Goal: Task Accomplishment & Management: Use online tool/utility

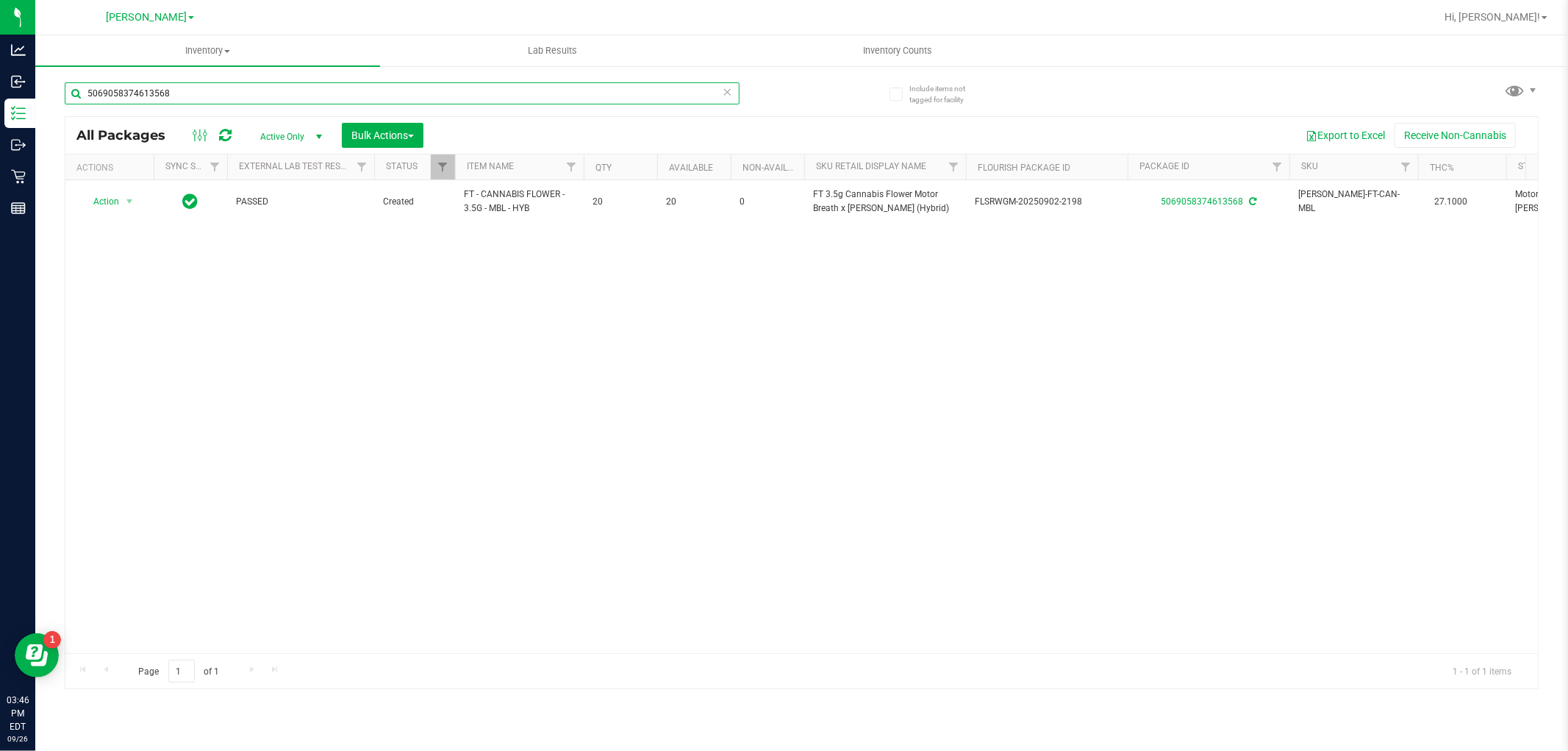
click at [253, 93] on input "5069058374613568" at bounding box center [402, 93] width 675 height 22
type input "8952435574947269"
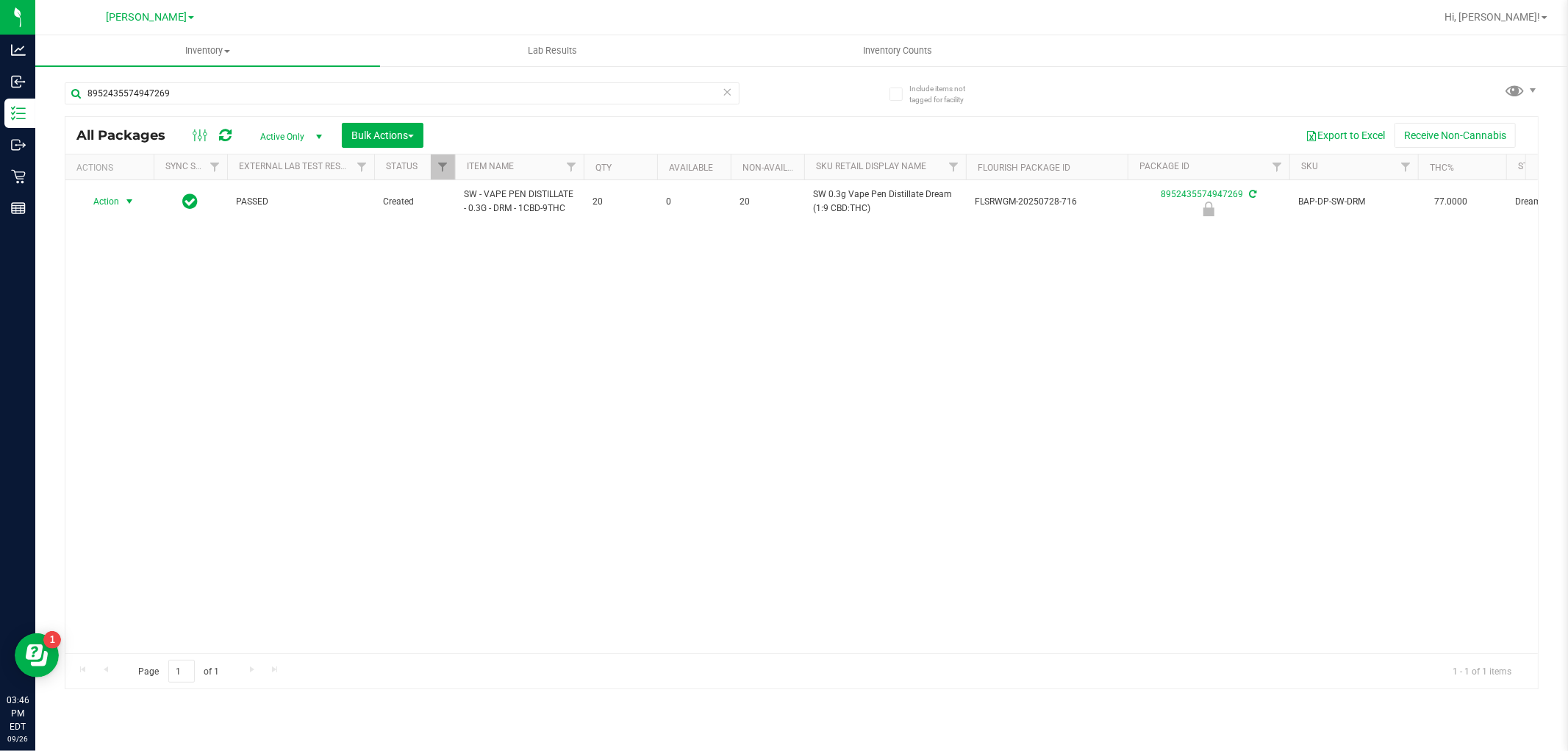
click at [105, 200] on span "Action" at bounding box center [99, 201] width 40 height 20
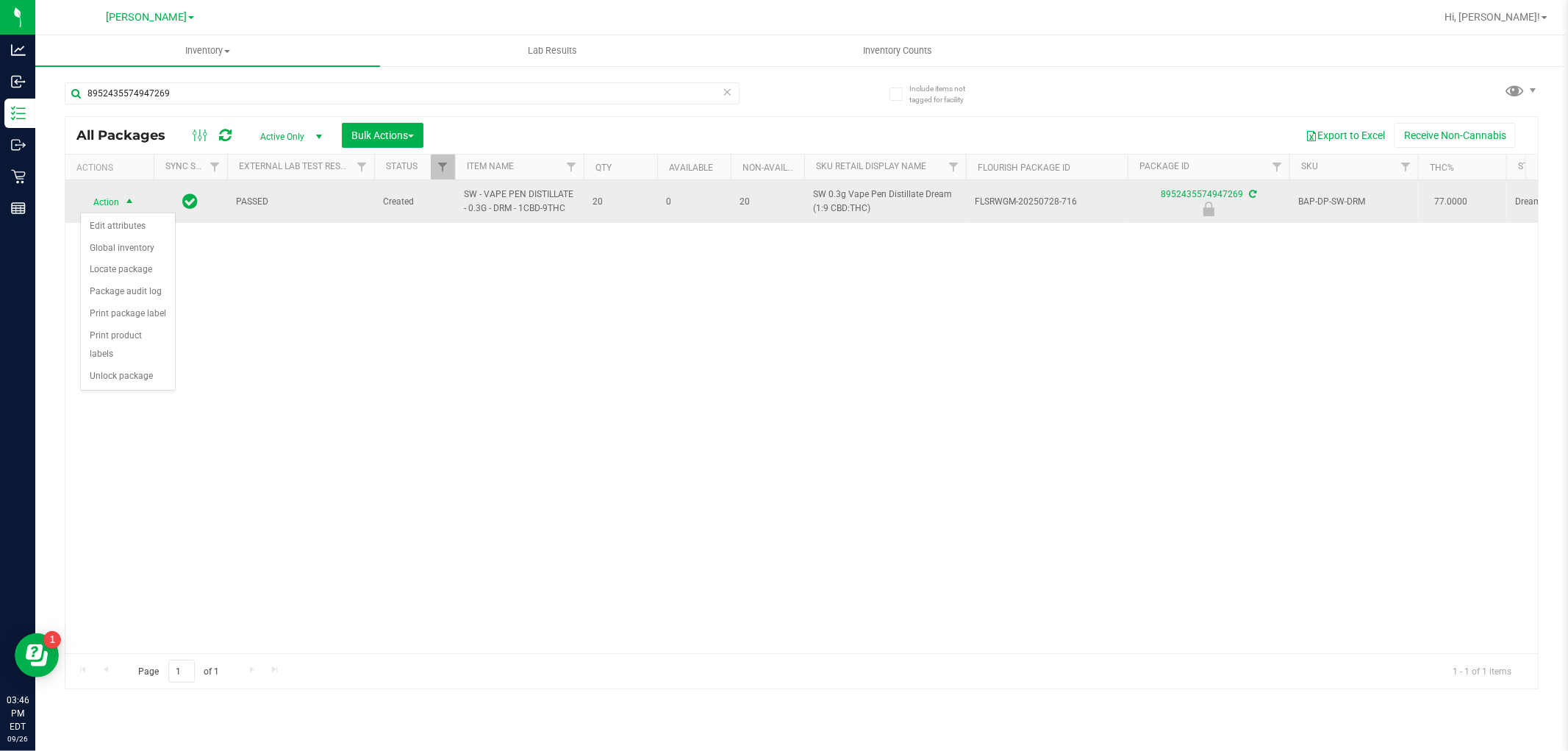
click at [102, 201] on span "Action" at bounding box center [99, 202] width 40 height 20
click at [118, 209] on span "Action" at bounding box center [99, 201] width 40 height 20
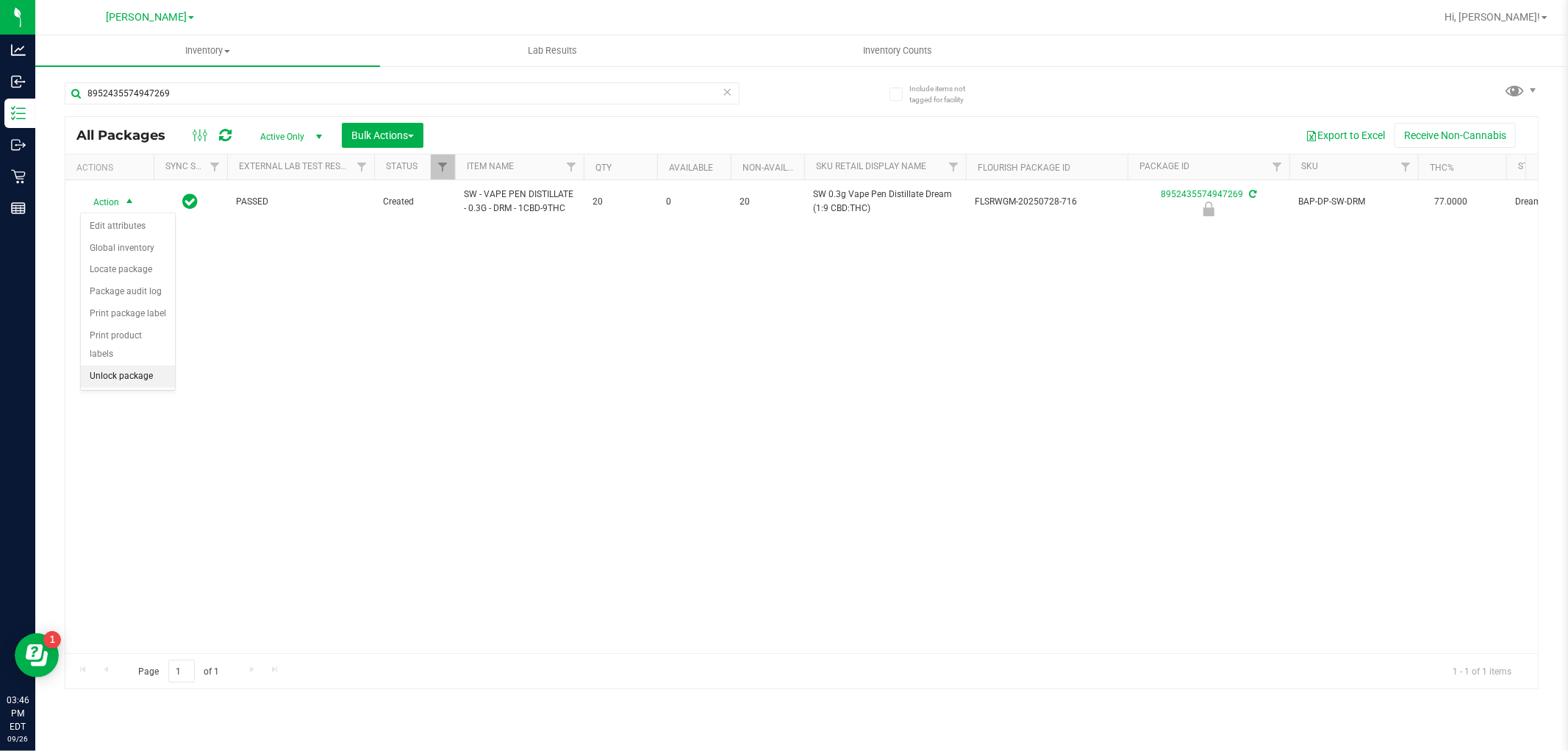
click at [98, 375] on li "Unlock package" at bounding box center [127, 376] width 94 height 22
